Goal: Task Accomplishment & Management: Manage account settings

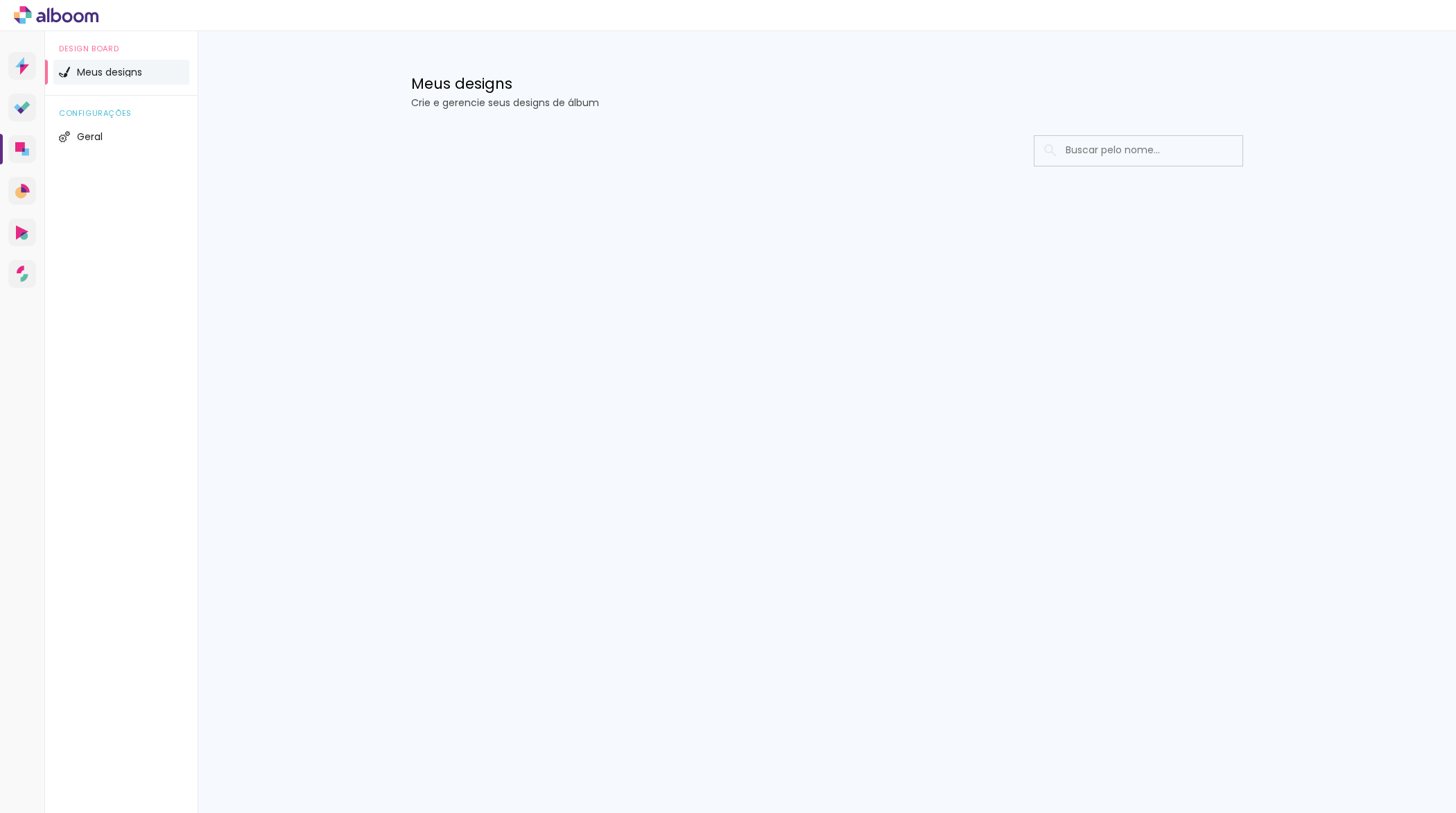
click at [46, 18] on icon at bounding box center [56, 15] width 85 height 18
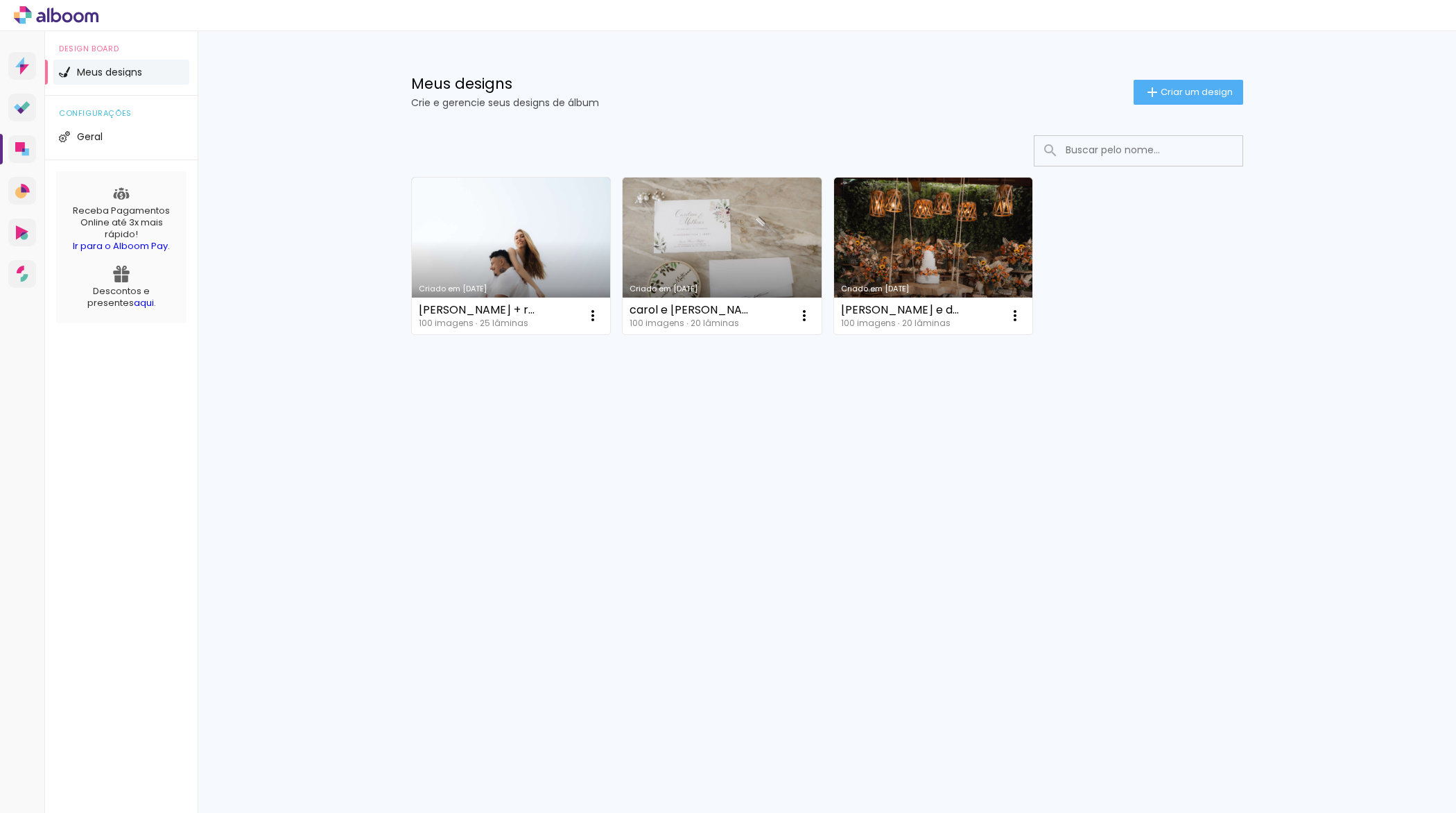
click at [60, 14] on icon at bounding box center [57, 15] width 11 height 14
click at [90, 136] on span "Geral" at bounding box center [89, 136] width 26 height 10
